Goal: Task Accomplishment & Management: Manage account settings

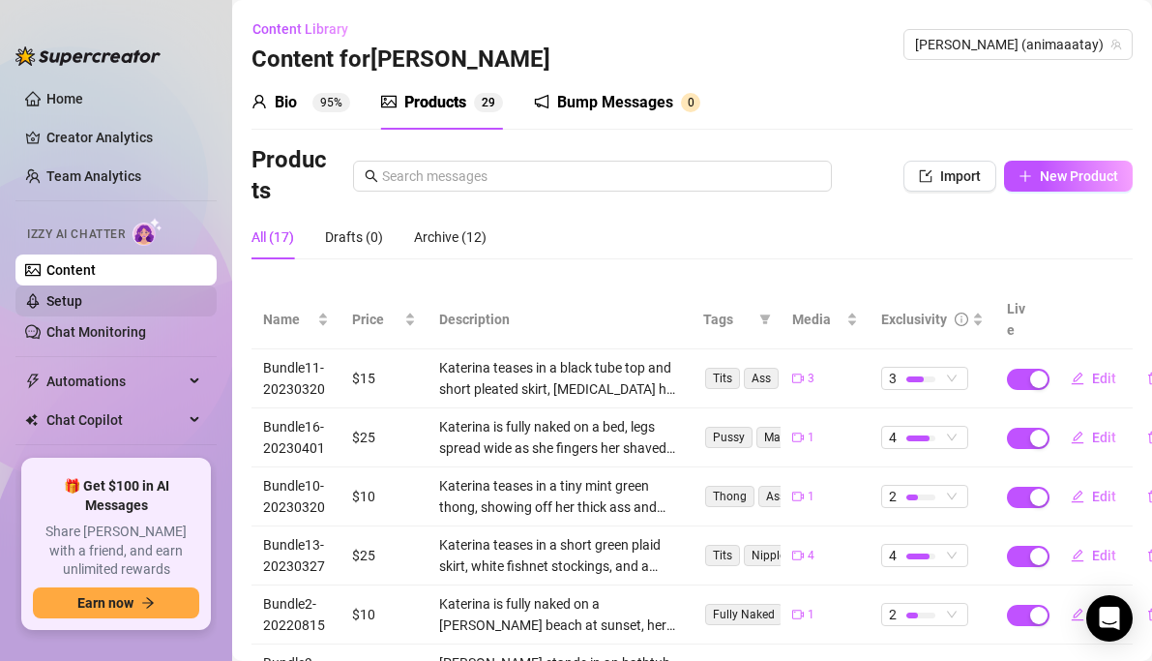
click at [82, 300] on link "Setup" at bounding box center [64, 300] width 36 height 15
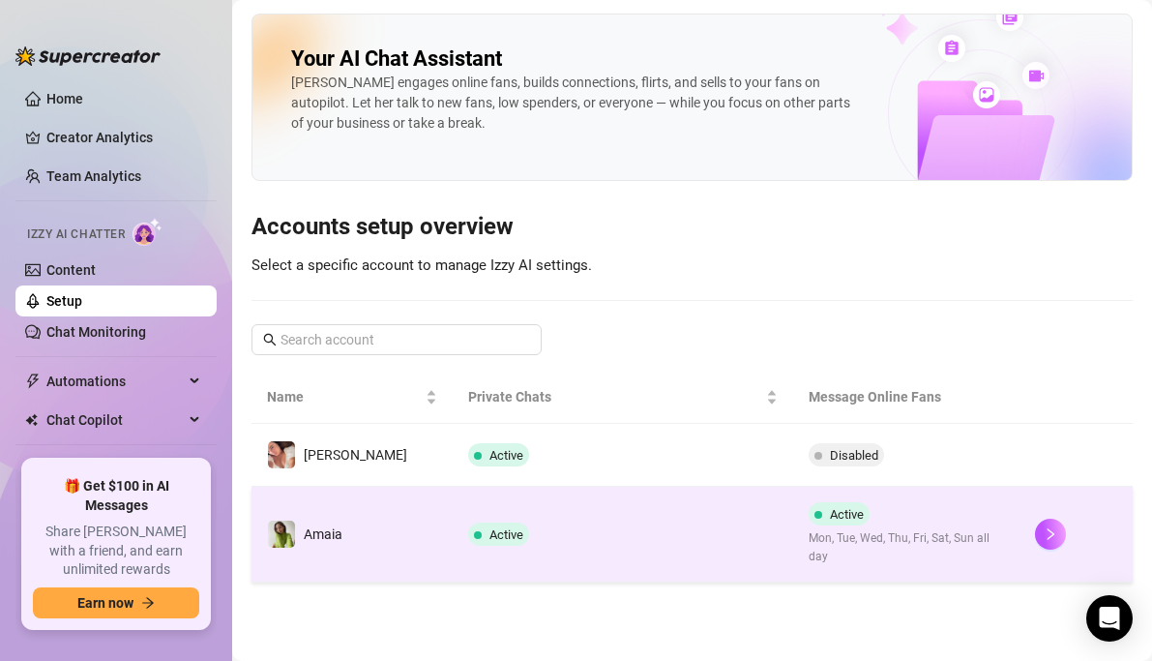
click at [883, 539] on span "Mon, Tue, Wed, Thu, Fri, Sat, Sun all day" at bounding box center [906, 547] width 195 height 37
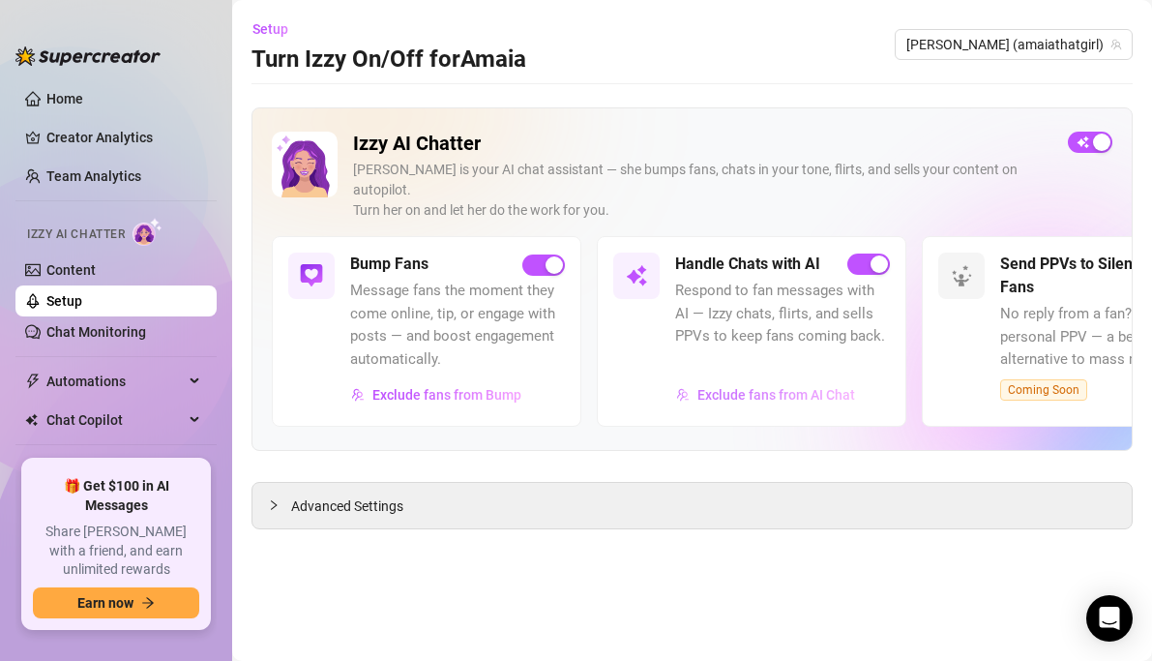
click at [815, 387] on span "Exclude fans from AI Chat" at bounding box center [776, 394] width 158 height 15
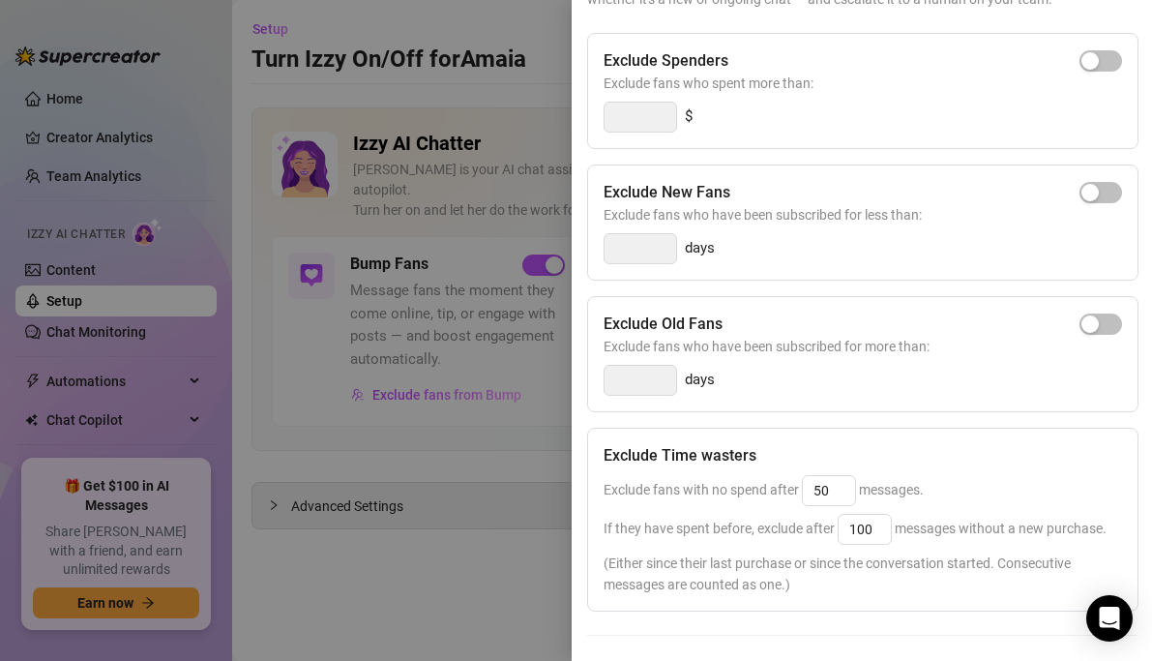
scroll to position [370, 0]
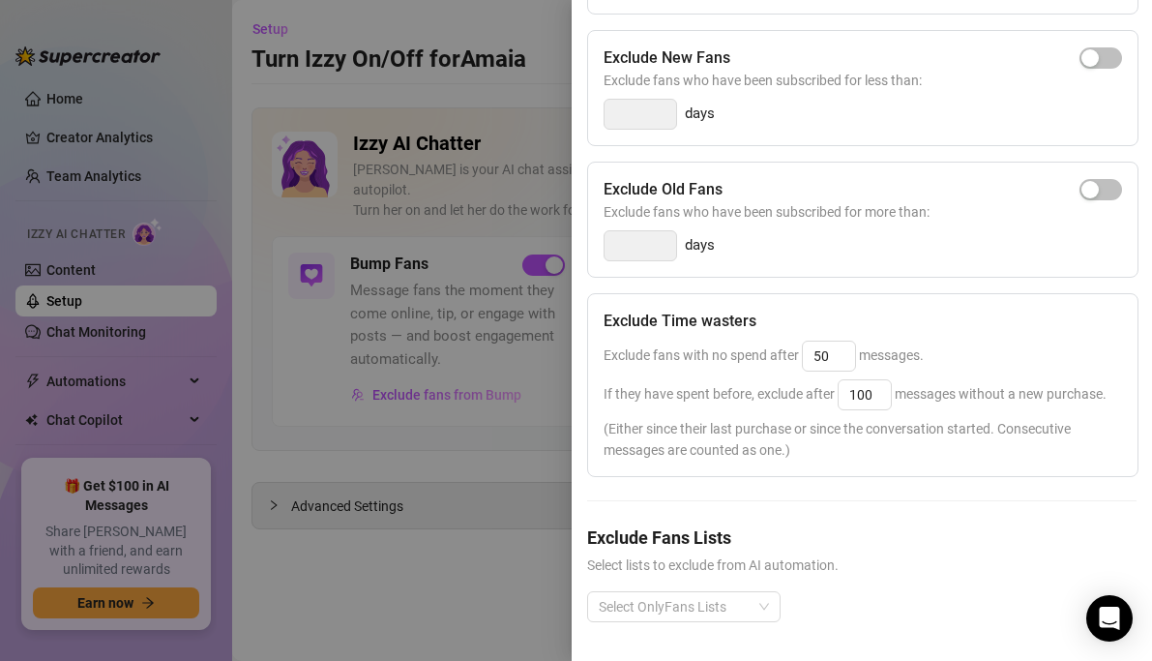
click at [719, 441] on span "(Either since their last purchase or since the conversation started. Consecutiv…" at bounding box center [863, 439] width 518 height 43
click at [719, 440] on span "(Either since their last purchase or since the conversation started. Consecutiv…" at bounding box center [863, 439] width 518 height 43
click at [722, 379] on div "If they have spent before, exclude after 100 messages without a new purchase." at bounding box center [863, 394] width 518 height 31
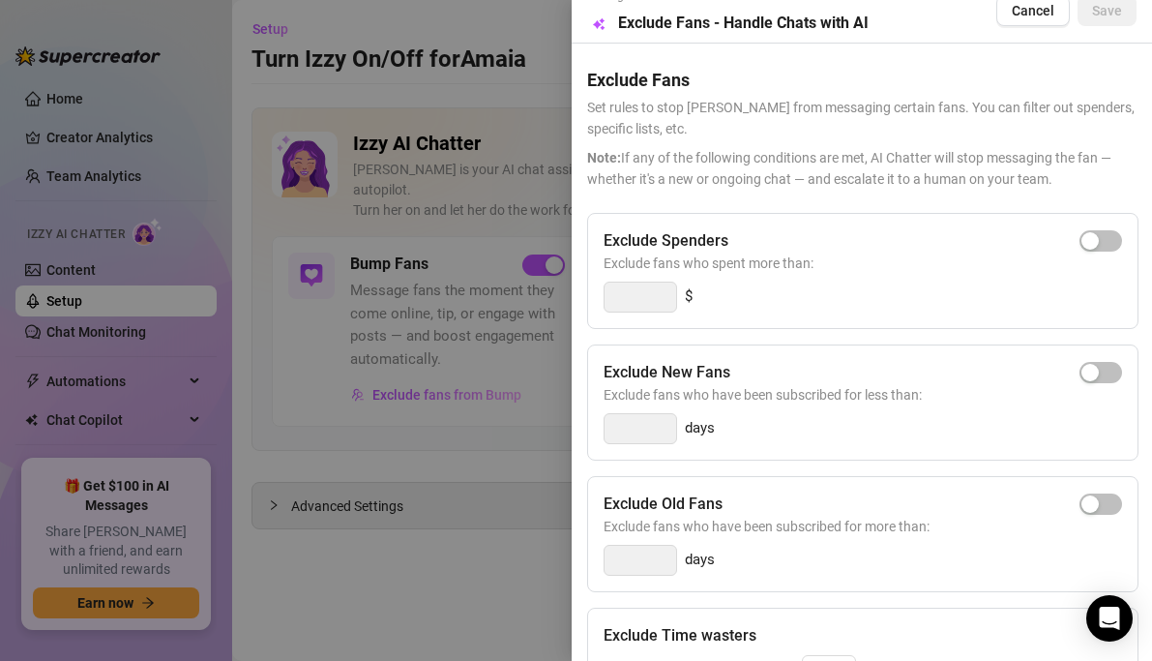
scroll to position [0, 0]
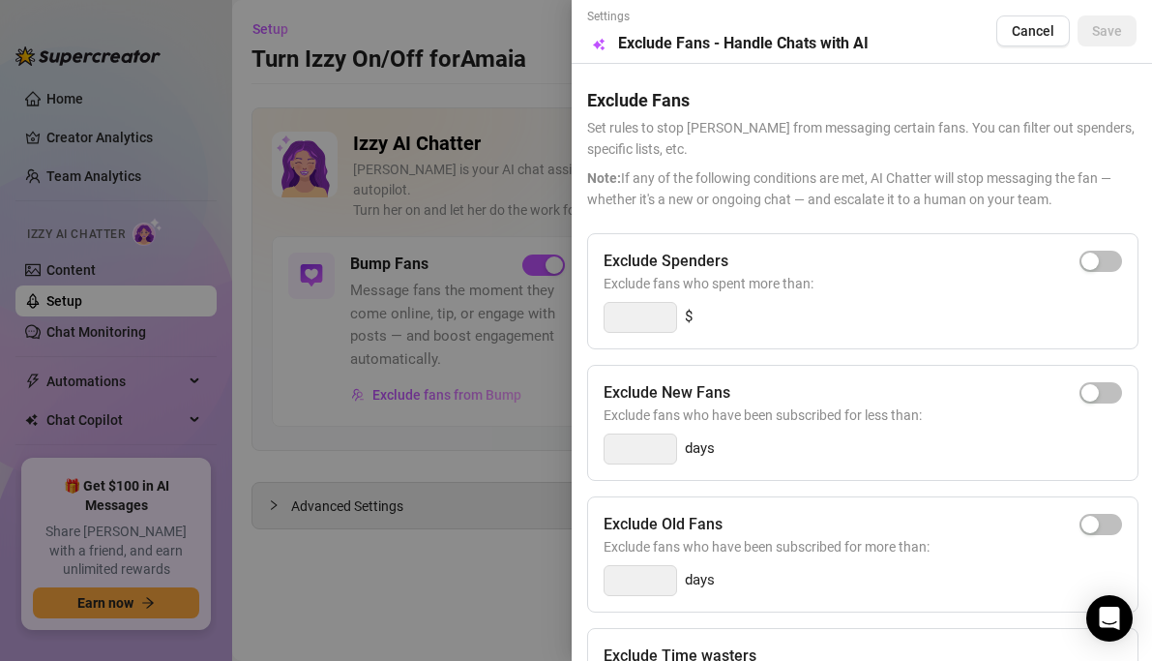
click at [488, 473] on div at bounding box center [576, 330] width 1152 height 661
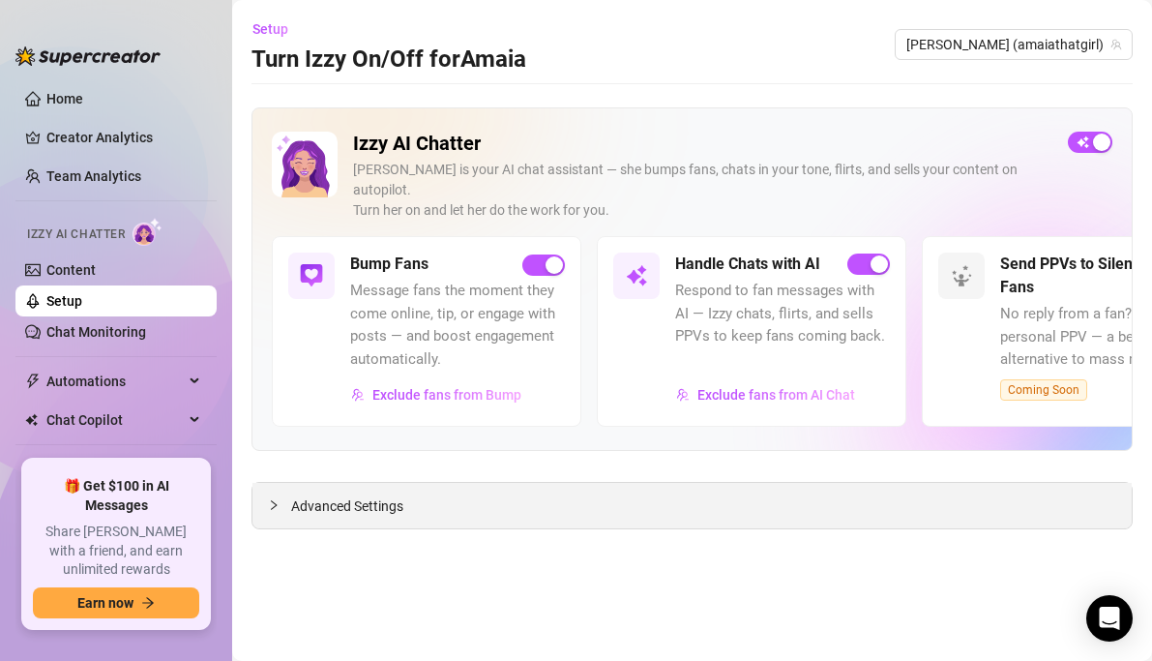
click at [368, 495] on span "Advanced Settings" at bounding box center [347, 505] width 112 height 21
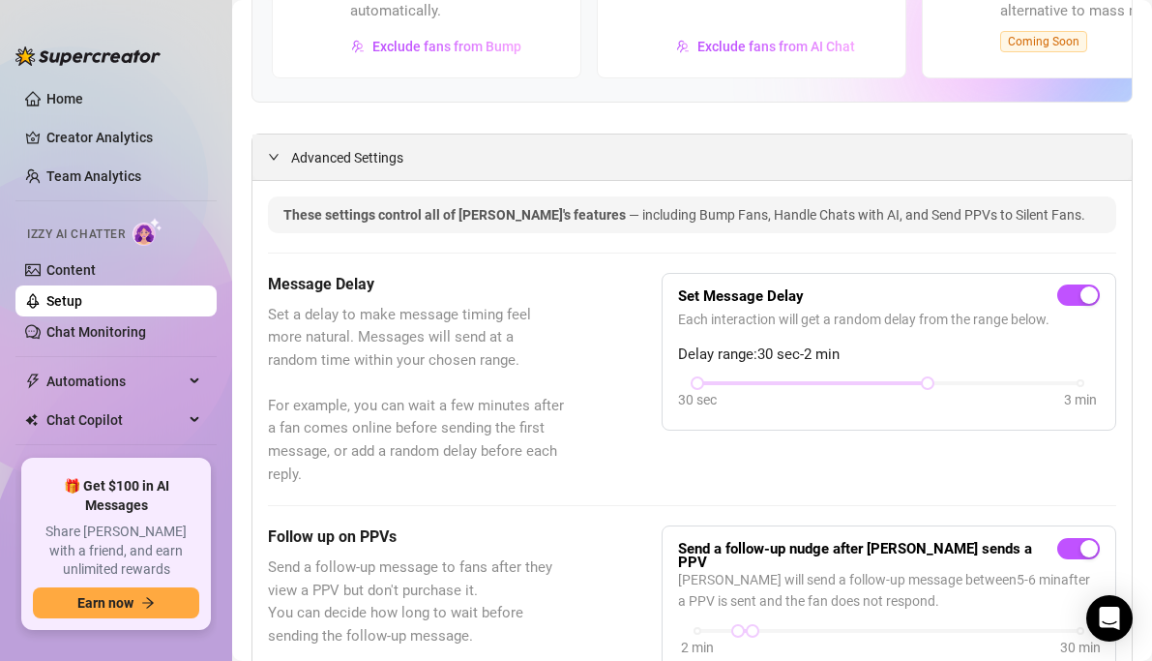
scroll to position [402, 0]
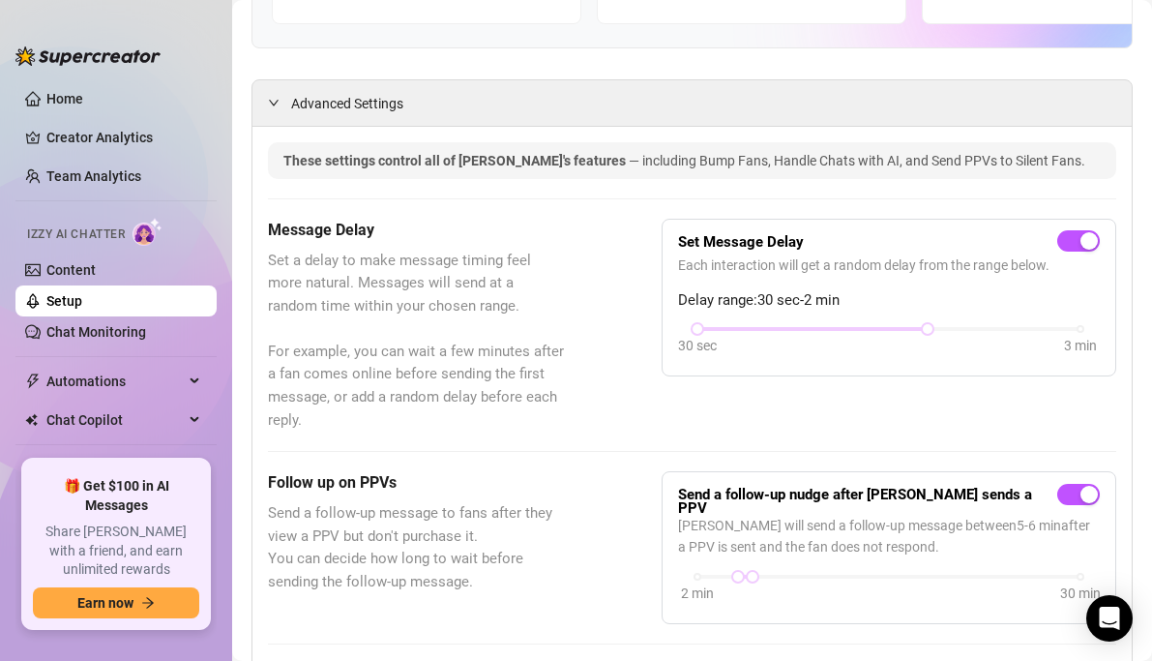
click at [824, 289] on span "Delay range: 30 sec - 2 min" at bounding box center [889, 300] width 422 height 23
drag, startPoint x: 918, startPoint y: 308, endPoint x: 877, endPoint y: 309, distance: 40.6
click at [877, 323] on div "30 sec 3 min" at bounding box center [888, 327] width 383 height 8
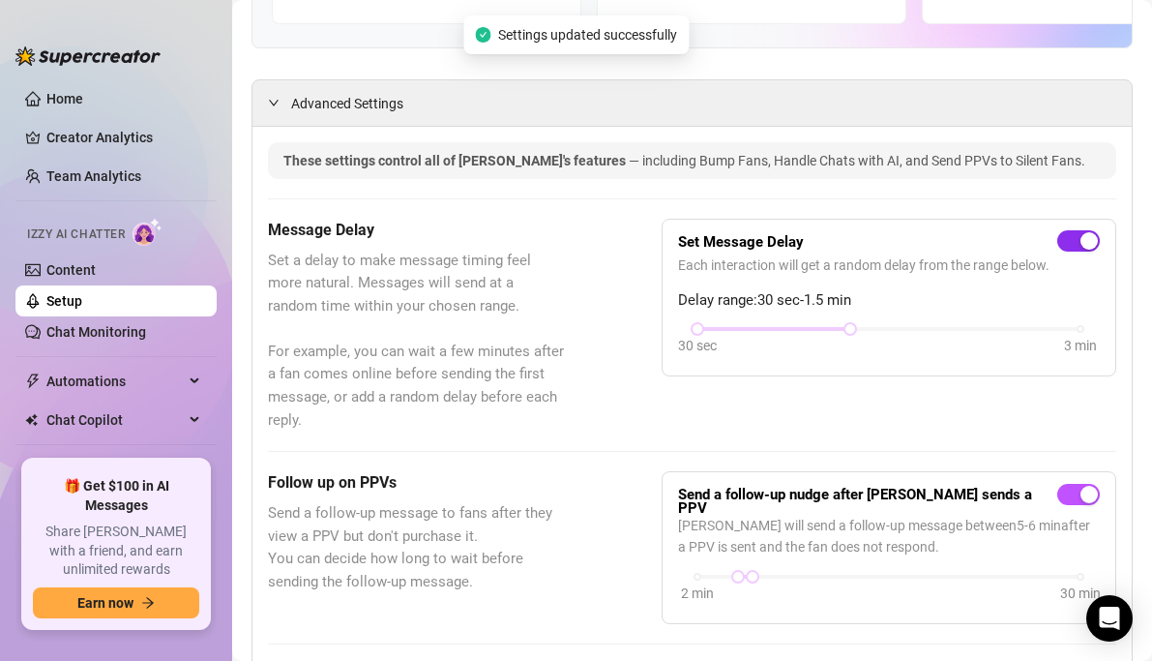
click at [1061, 230] on span "button" at bounding box center [1078, 240] width 43 height 21
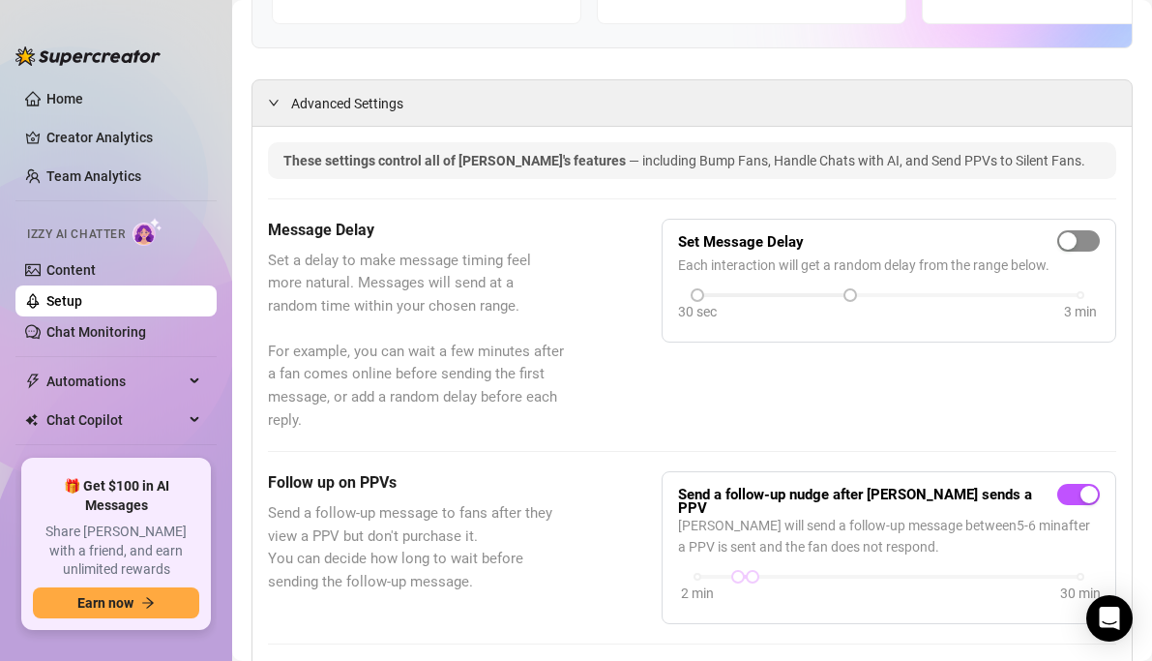
click at [1073, 230] on span "button" at bounding box center [1078, 240] width 43 height 21
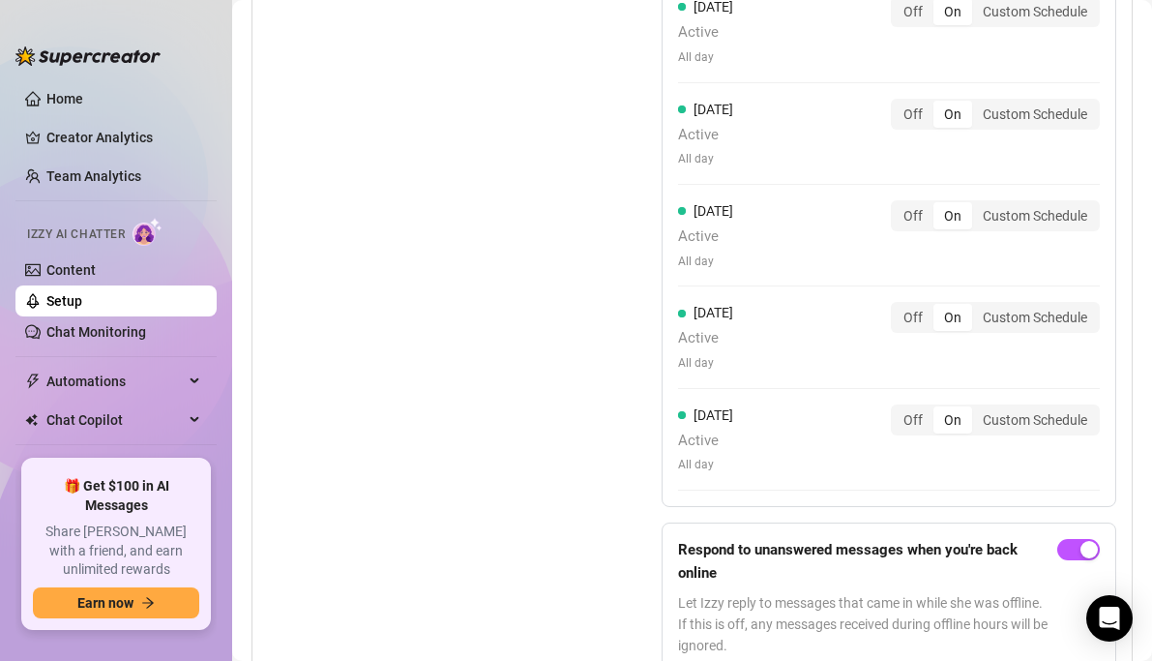
scroll to position [950, 0]
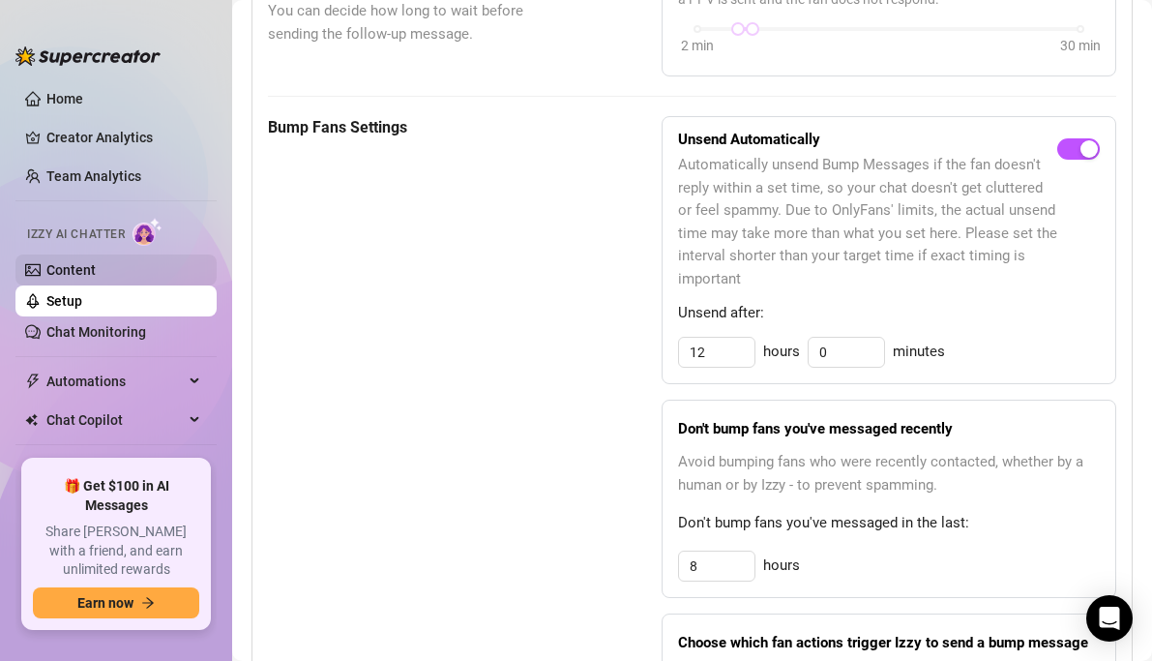
click at [96, 262] on link "Content" at bounding box center [70, 269] width 49 height 15
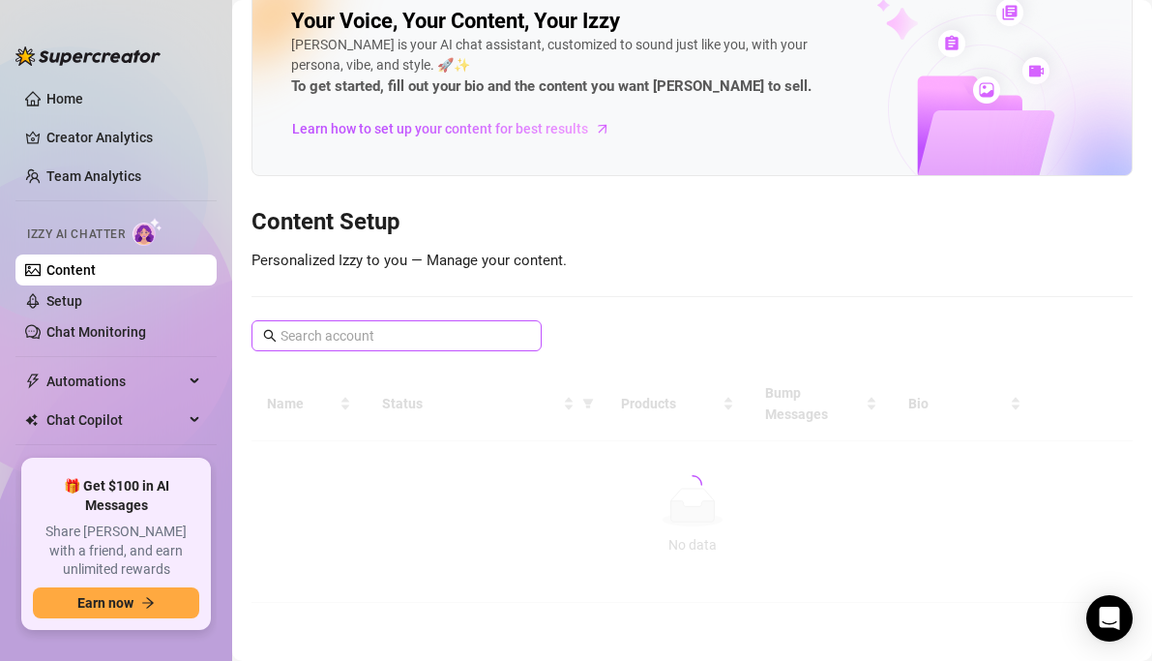
scroll to position [38, 0]
click at [490, 251] on div "Your Voice, Your Content, Your [PERSON_NAME] is your AI chat assistant, customi…" at bounding box center [691, 289] width 881 height 627
click at [82, 301] on link "Setup" at bounding box center [64, 300] width 36 height 15
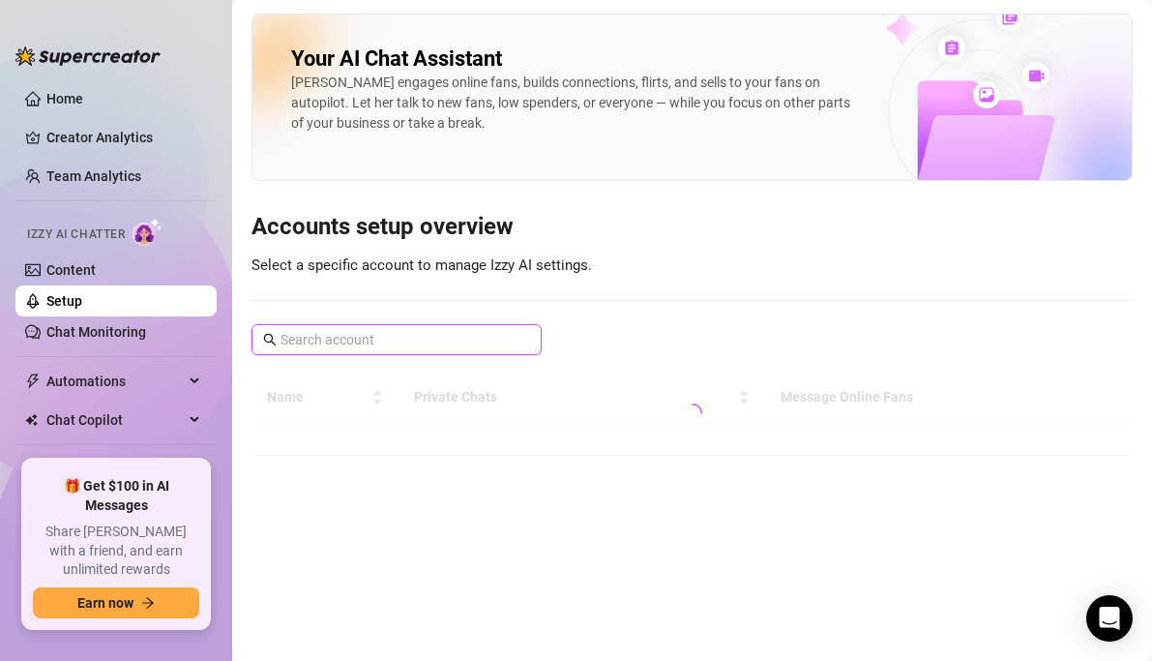
click at [391, 334] on input "text" at bounding box center [397, 339] width 234 height 21
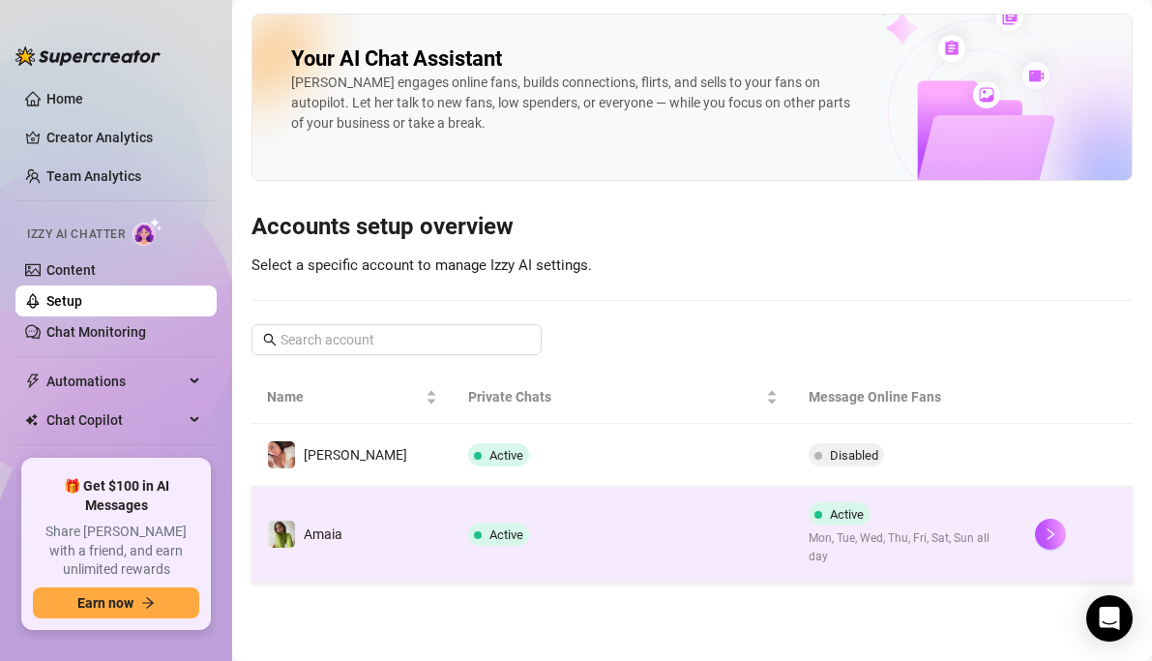
click at [341, 532] on span "Amaia" at bounding box center [323, 533] width 39 height 15
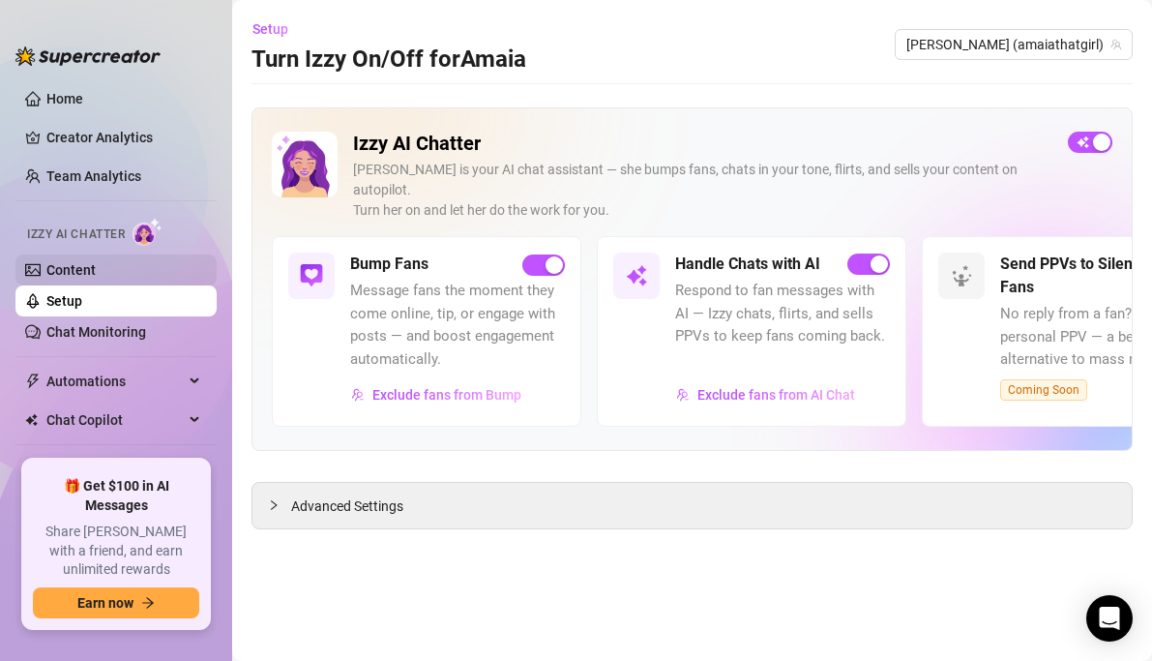
click at [96, 276] on link "Content" at bounding box center [70, 269] width 49 height 15
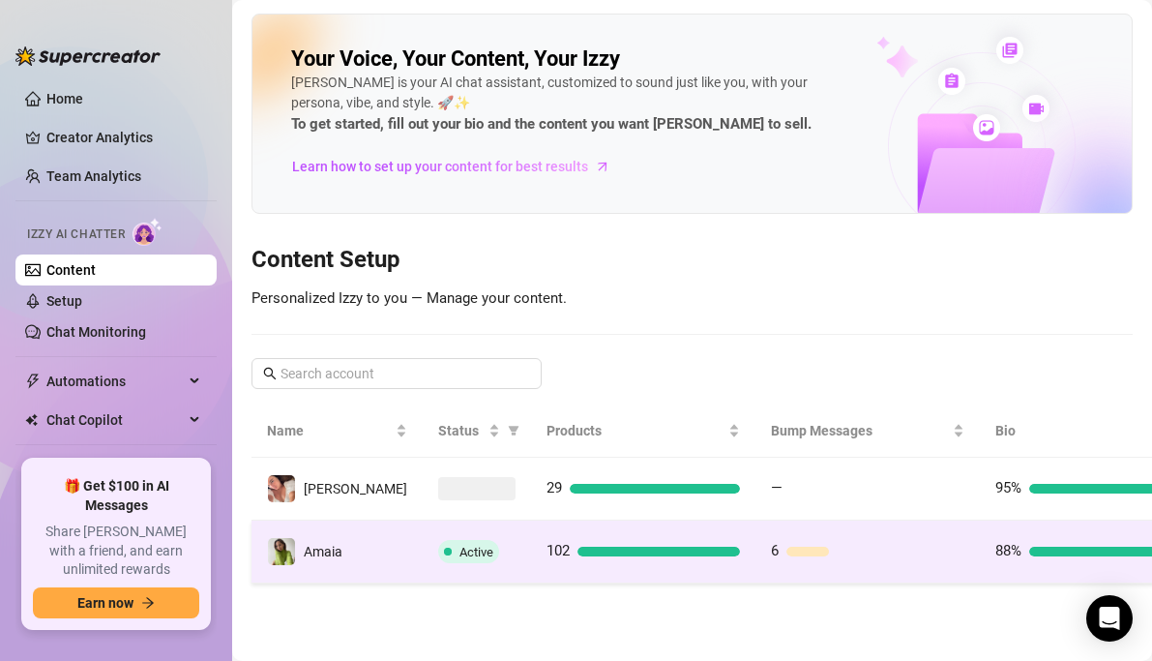
click at [340, 554] on span "Amaia" at bounding box center [323, 551] width 39 height 15
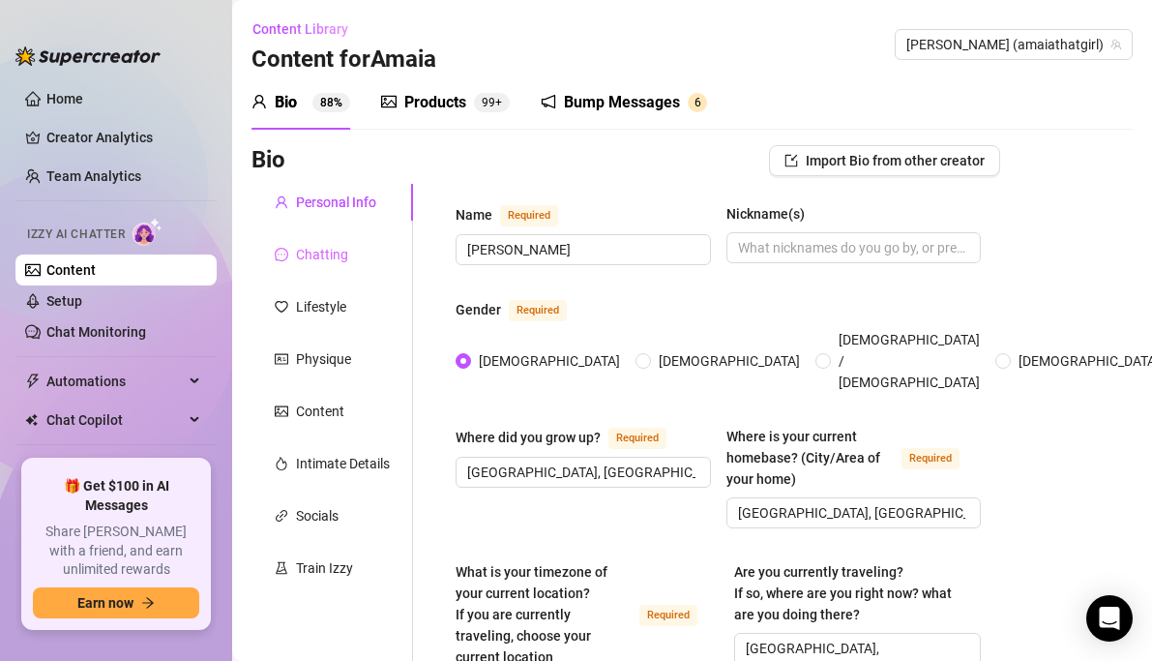
click at [348, 256] on div "Chatting" at bounding box center [332, 254] width 162 height 37
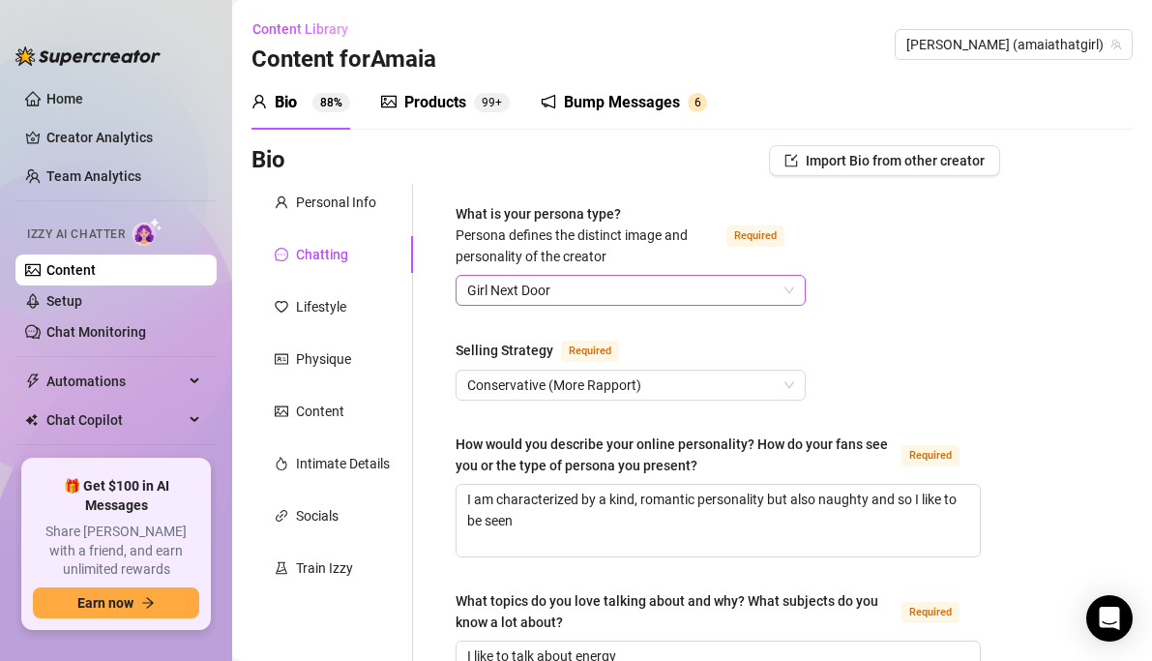
click at [536, 295] on span "Girl Next Door" at bounding box center [630, 290] width 327 height 29
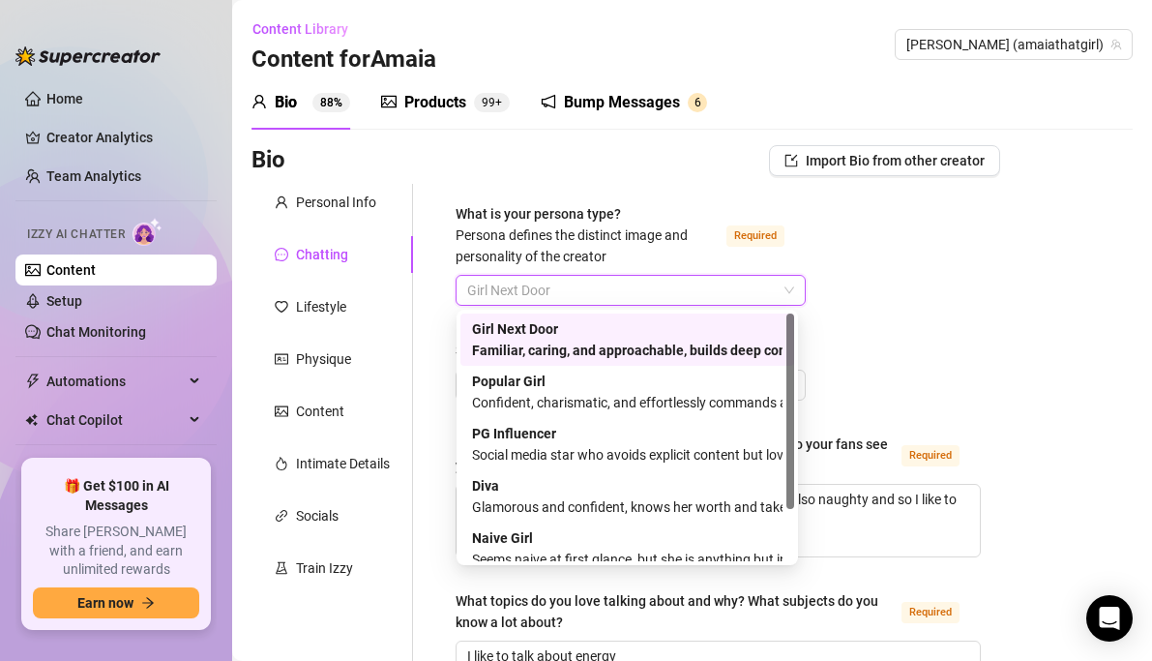
drag, startPoint x: 467, startPoint y: 326, endPoint x: 934, endPoint y: 240, distance: 475.0
click at [934, 240] on body "Home Creator Analytics Team Analytics Izzy AI Chatter Content Setup Chat Monito…" at bounding box center [576, 330] width 1152 height 661
drag, startPoint x: 468, startPoint y: 378, endPoint x: 845, endPoint y: 415, distance: 379.0
click at [845, 416] on body "Home Creator Analytics Team Analytics Izzy AI Chatter Content Setup Chat Monito…" at bounding box center [576, 330] width 1152 height 661
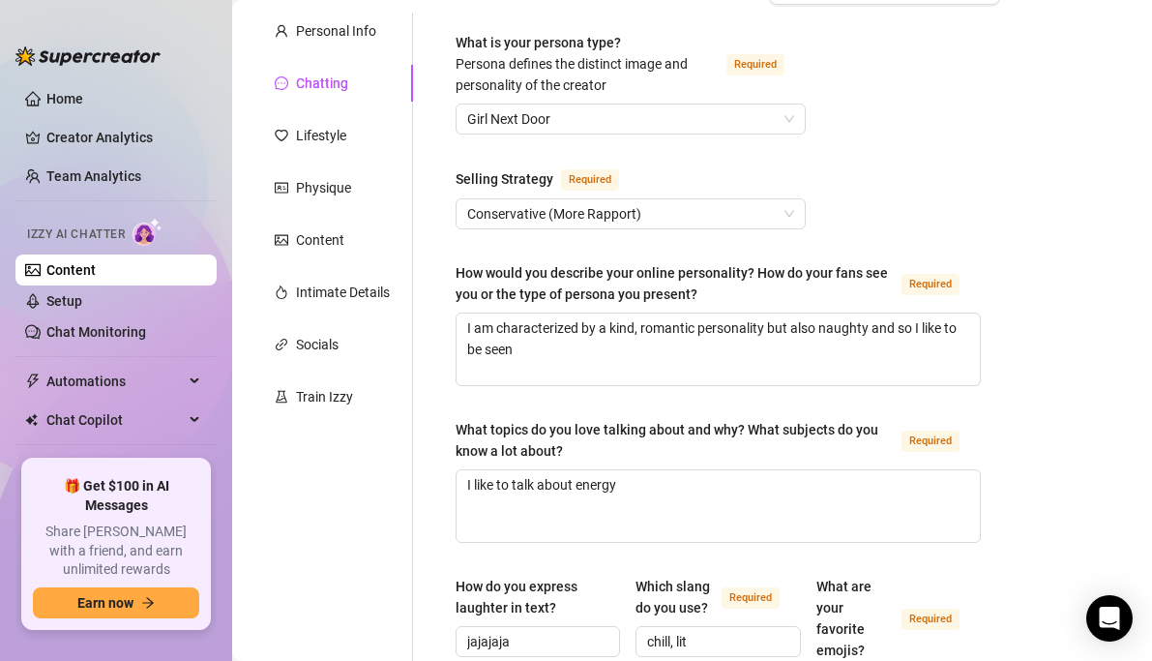
scroll to position [477, 0]
